Goal: Information Seeking & Learning: Learn about a topic

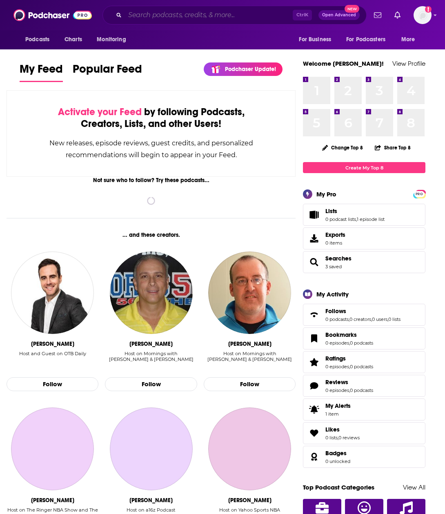
click at [182, 14] on input "Search podcasts, credits, & more..." at bounding box center [209, 15] width 168 height 13
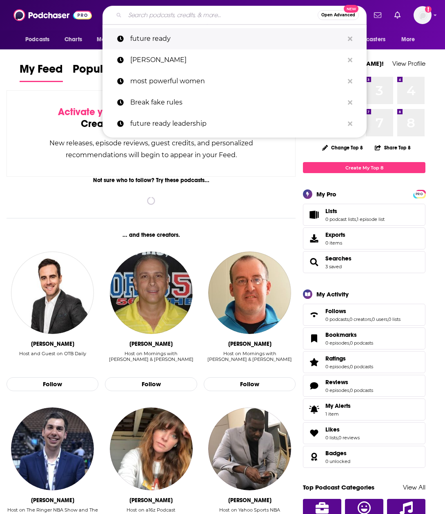
click at [179, 33] on p "future ready" at bounding box center [236, 38] width 213 height 21
type input "future ready"
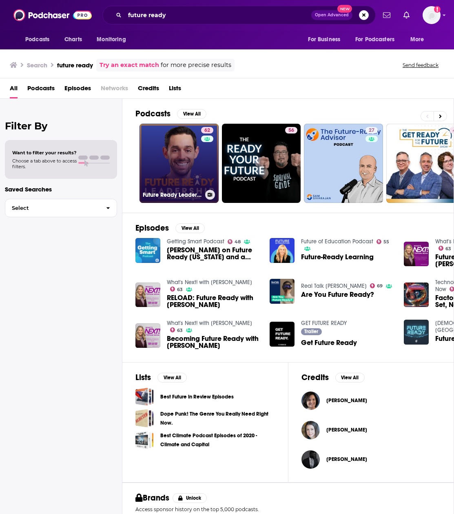
click at [170, 160] on link "62 Future Ready Leadership With [PERSON_NAME]" at bounding box center [179, 163] width 79 height 79
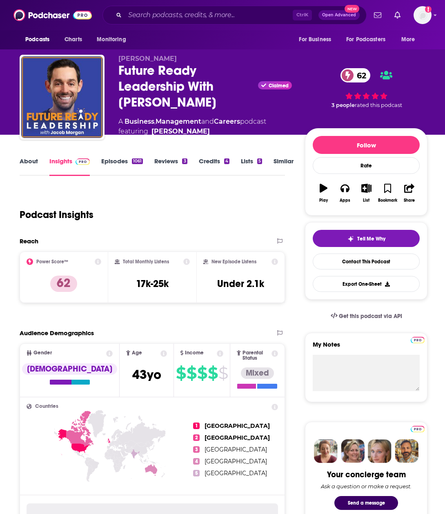
click at [116, 160] on link "Episodes 1061" at bounding box center [122, 166] width 42 height 19
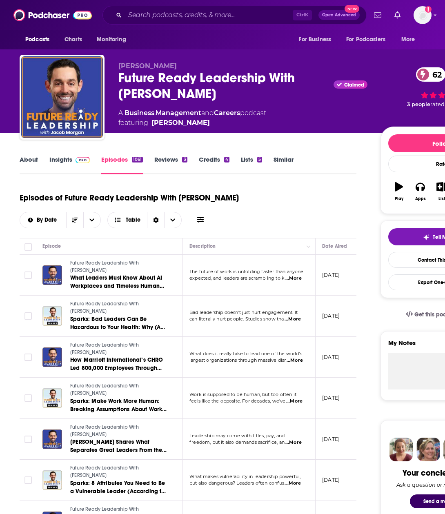
click at [297, 278] on span "...More" at bounding box center [293, 278] width 16 height 7
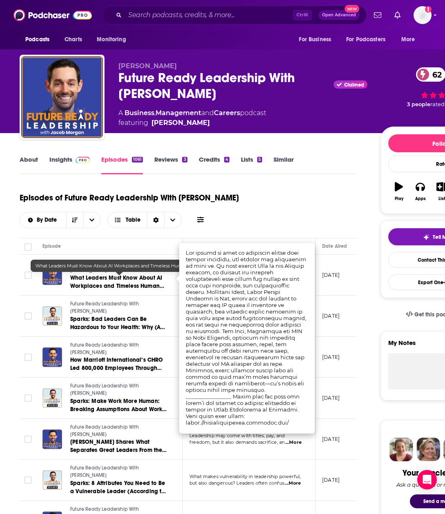
click at [137, 282] on link "What Leaders Must Know About AI Workplaces and Timeless Human Skills" at bounding box center [119, 282] width 98 height 16
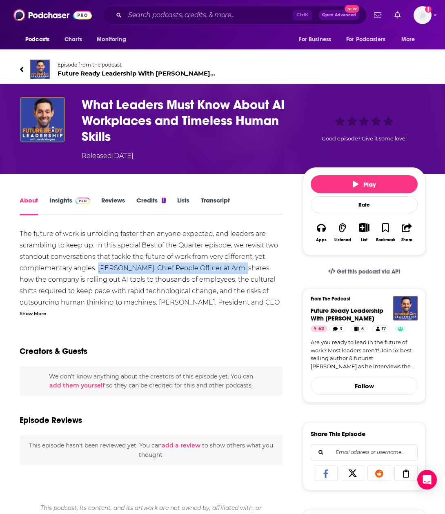
drag, startPoint x: 141, startPoint y: 270, endPoint x: 238, endPoint y: 272, distance: 96.7
click at [238, 272] on div "The future of work is unfolding faster than anyone expected, and leaders are sc…" at bounding box center [151, 319] width 263 height 183
copy div "[PERSON_NAME], Chief People Officer at Arm"
click at [141, 236] on div "The future of work is unfolding faster than anyone expected, and leaders are sc…" at bounding box center [151, 319] width 263 height 183
